Goal: Navigation & Orientation: Find specific page/section

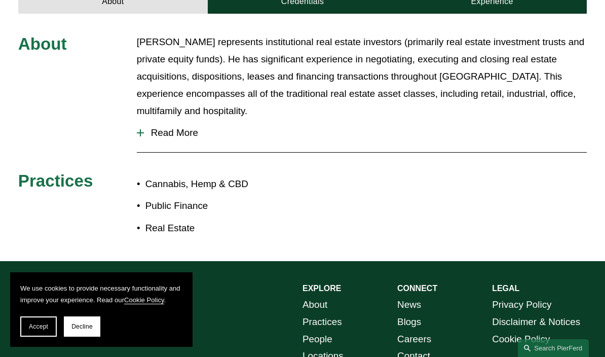
scroll to position [367, 0]
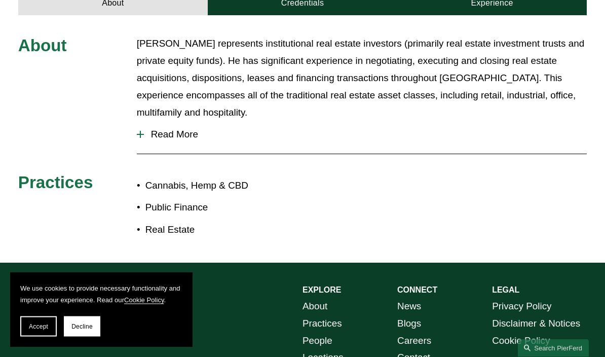
click at [166, 129] on span "Read More" at bounding box center [366, 134] width 444 height 11
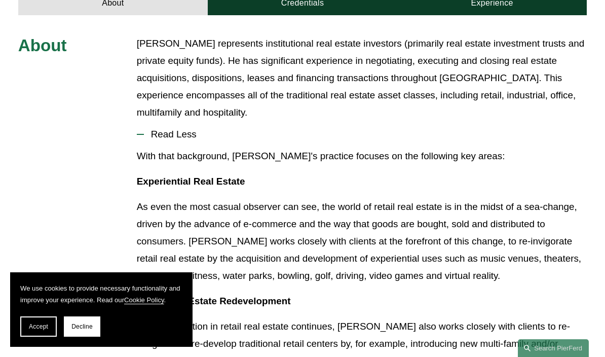
click at [295, 318] on p "As the revolution in retail real estate continues, John also works closely with…" at bounding box center [362, 344] width 451 height 52
click at [34, 337] on button "Accept" at bounding box center [38, 326] width 37 height 20
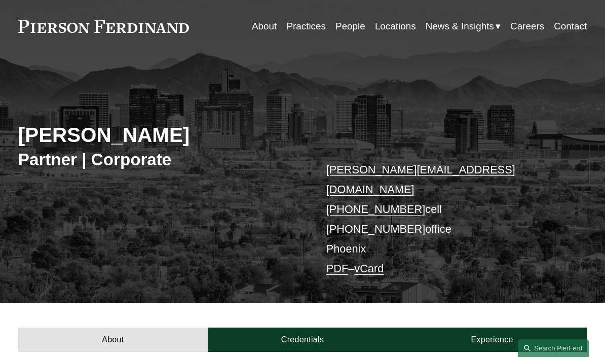
scroll to position [0, 0]
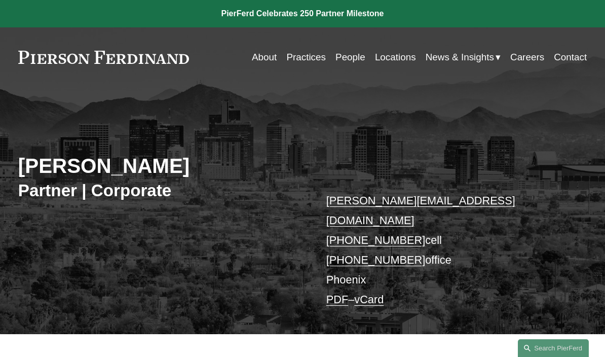
click at [252, 58] on link "About" at bounding box center [264, 57] width 25 height 19
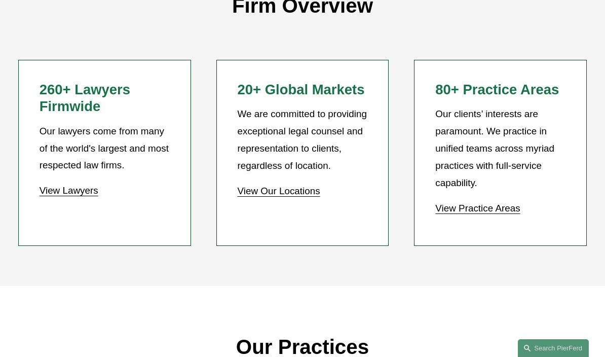
scroll to position [823, 0]
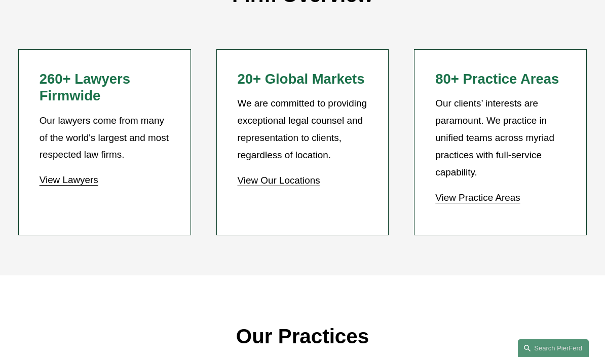
click at [575, 250] on div "Firm Overview 260+ Lawyers Firmwide Our lawyers come from many of the world's l…" at bounding box center [302, 106] width 605 height 339
click at [287, 175] on link "View Our Locations" at bounding box center [278, 180] width 83 height 11
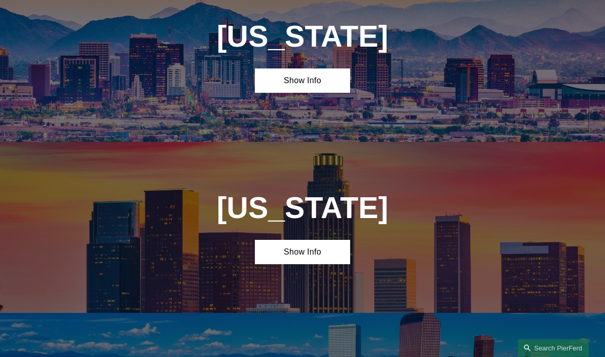
scroll to position [412, 0]
click at [298, 81] on link "Show Info" at bounding box center [302, 80] width 95 height 24
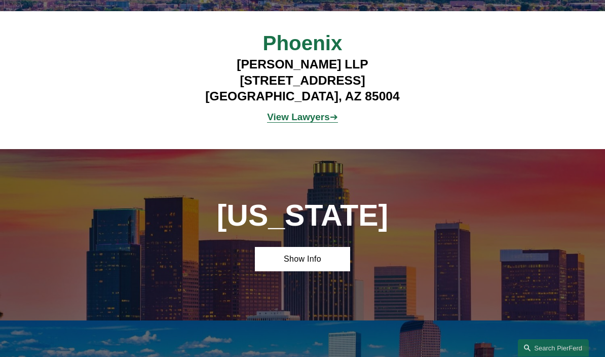
scroll to position [543, 0]
click at [300, 116] on strong "View Lawyers" at bounding box center [298, 117] width 62 height 11
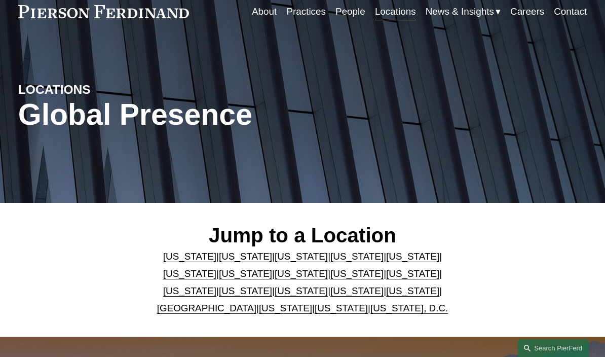
scroll to position [0, 0]
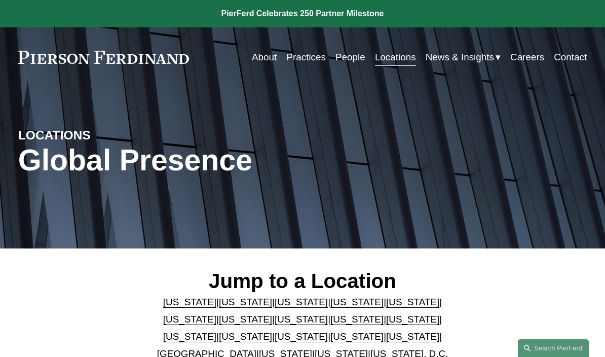
click at [571, 60] on link "Contact" at bounding box center [570, 57] width 33 height 19
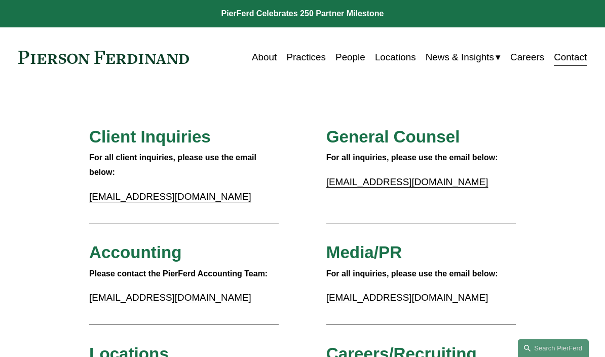
click at [257, 57] on link "About" at bounding box center [264, 57] width 25 height 19
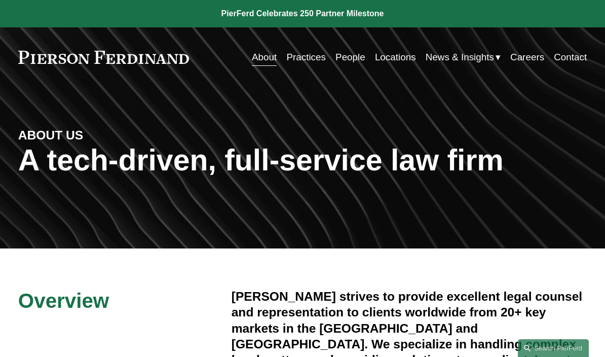
click at [385, 80] on div "Skip to Content About Practices People Locations" at bounding box center [302, 57] width 605 height 60
click at [396, 64] on link "Locations" at bounding box center [395, 57] width 41 height 19
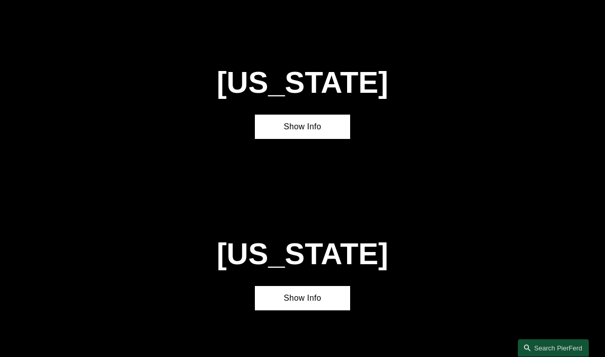
scroll to position [2017, 0]
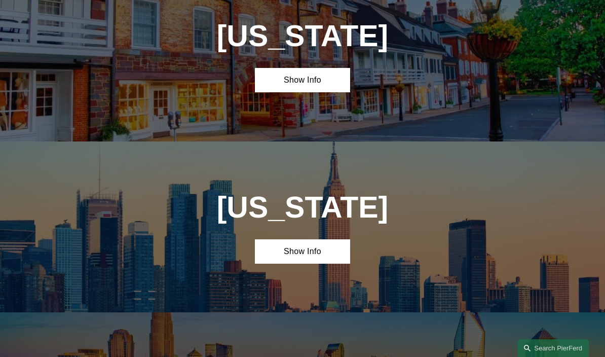
click at [313, 239] on link "Show Info" at bounding box center [302, 251] width 95 height 24
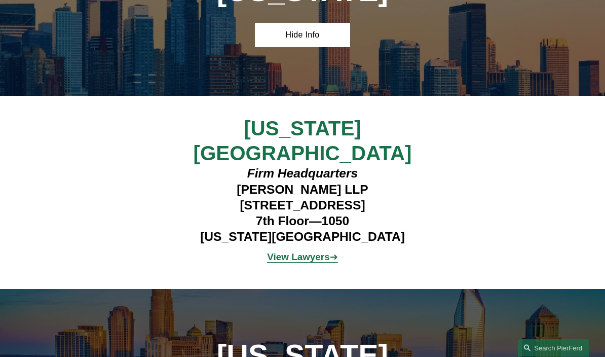
scroll to position [2250, 0]
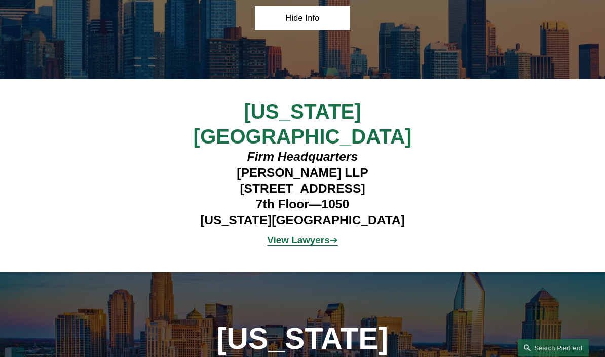
click at [303, 235] on strong "View Lawyers" at bounding box center [298, 240] width 62 height 11
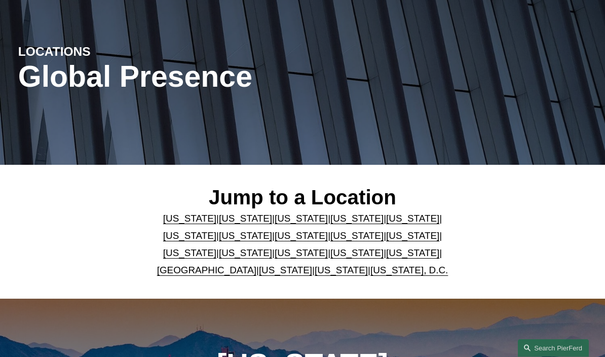
scroll to position [84, 0]
click at [211, 272] on link "United Kingdom" at bounding box center [206, 270] width 99 height 11
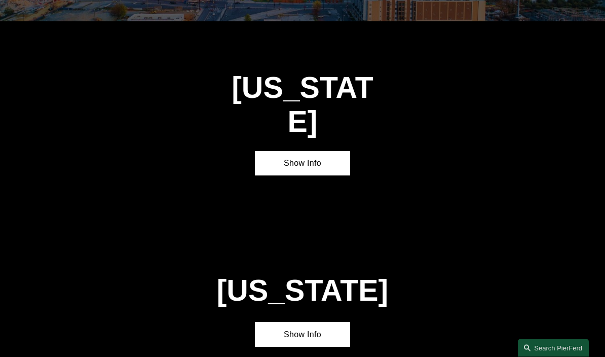
scroll to position [2994, 0]
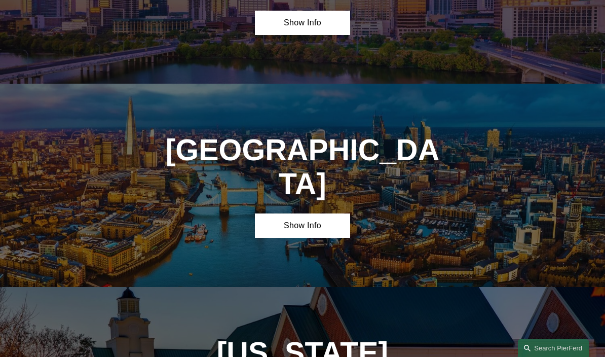
click at [315, 213] on link "Show Info" at bounding box center [302, 225] width 95 height 24
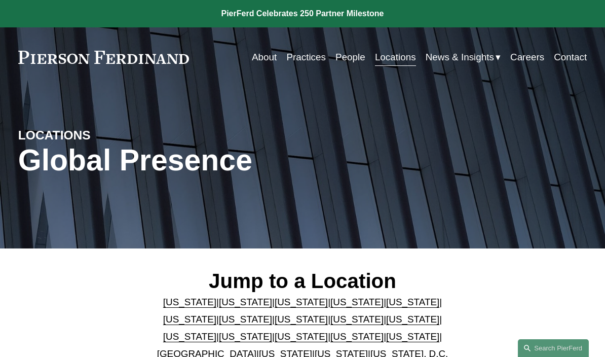
click at [600, 206] on div "LOCATIONS Global Presence" at bounding box center [302, 167] width 605 height 122
click at [0, 0] on span "News" at bounding box center [0, 0] width 0 height 0
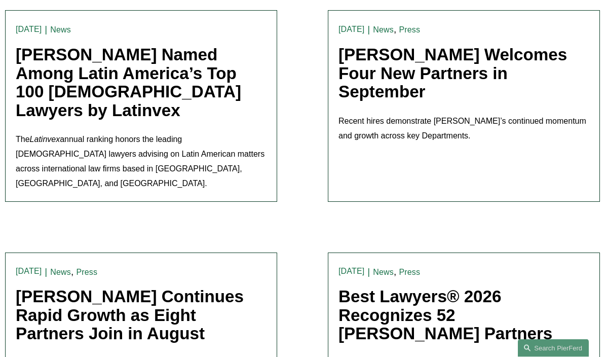
scroll to position [279, 0]
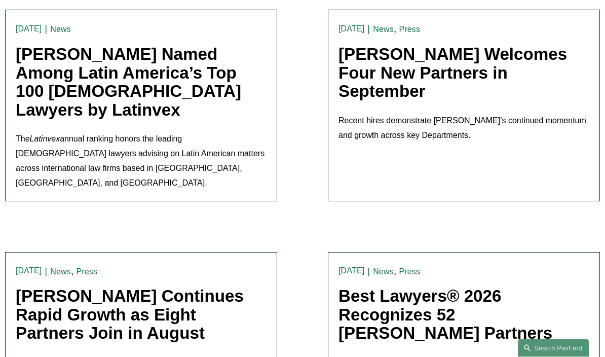
click at [427, 80] on link "[PERSON_NAME] Welcomes Four New Partners in September" at bounding box center [453, 73] width 229 height 56
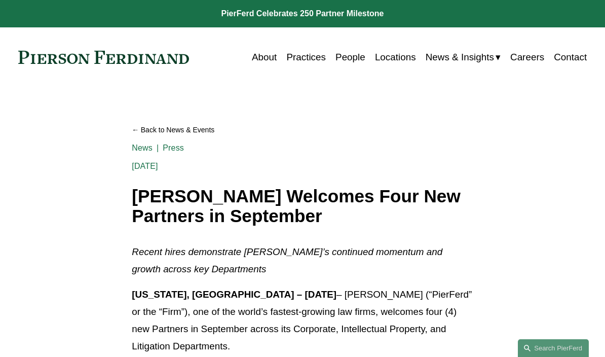
click at [258, 56] on link "About" at bounding box center [264, 57] width 25 height 19
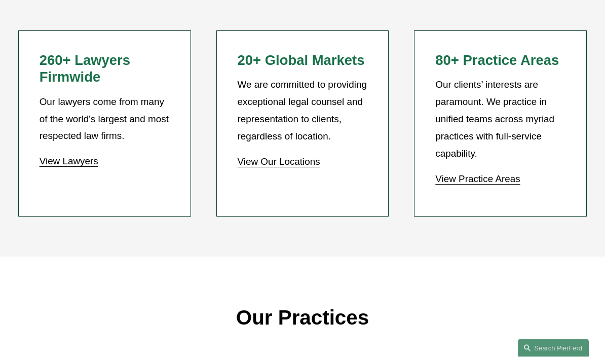
scroll to position [843, 0]
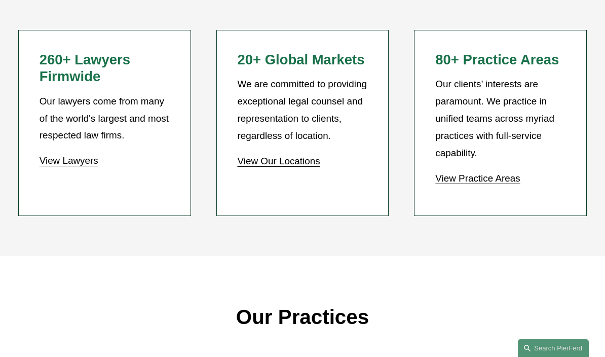
click at [279, 156] on link "View Our Locations" at bounding box center [278, 161] width 83 height 11
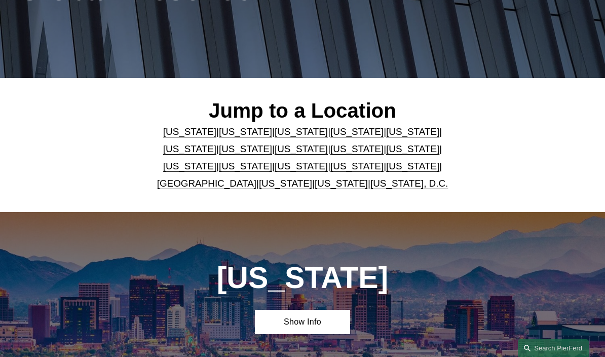
scroll to position [166, 0]
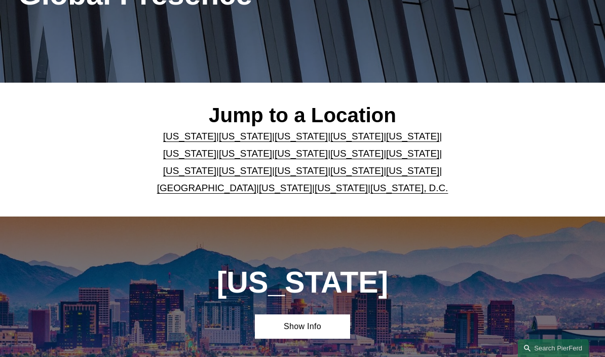
click at [310, 323] on link "Show Info" at bounding box center [302, 326] width 95 height 24
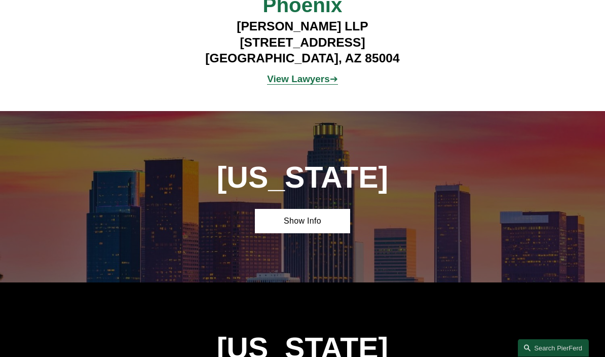
scroll to position [581, 0]
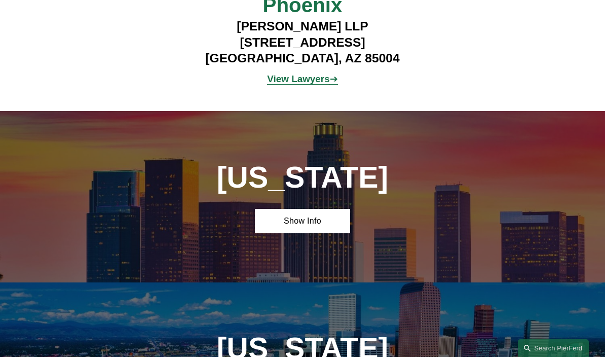
click at [307, 224] on link "Show Info" at bounding box center [302, 221] width 95 height 24
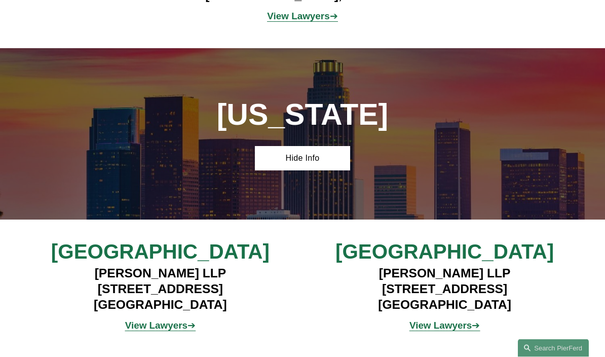
scroll to position [644, 0]
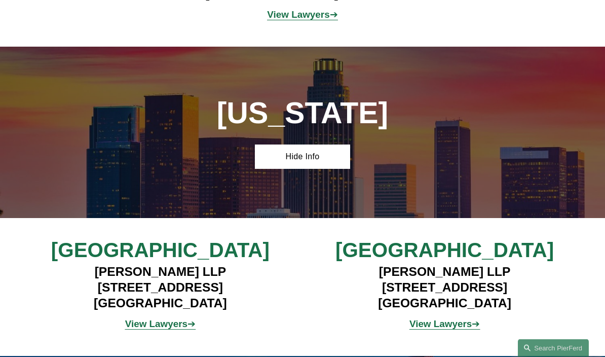
click at [175, 327] on strong "View Lawyers" at bounding box center [156, 324] width 62 height 11
